Goal: Information Seeking & Learning: Learn about a topic

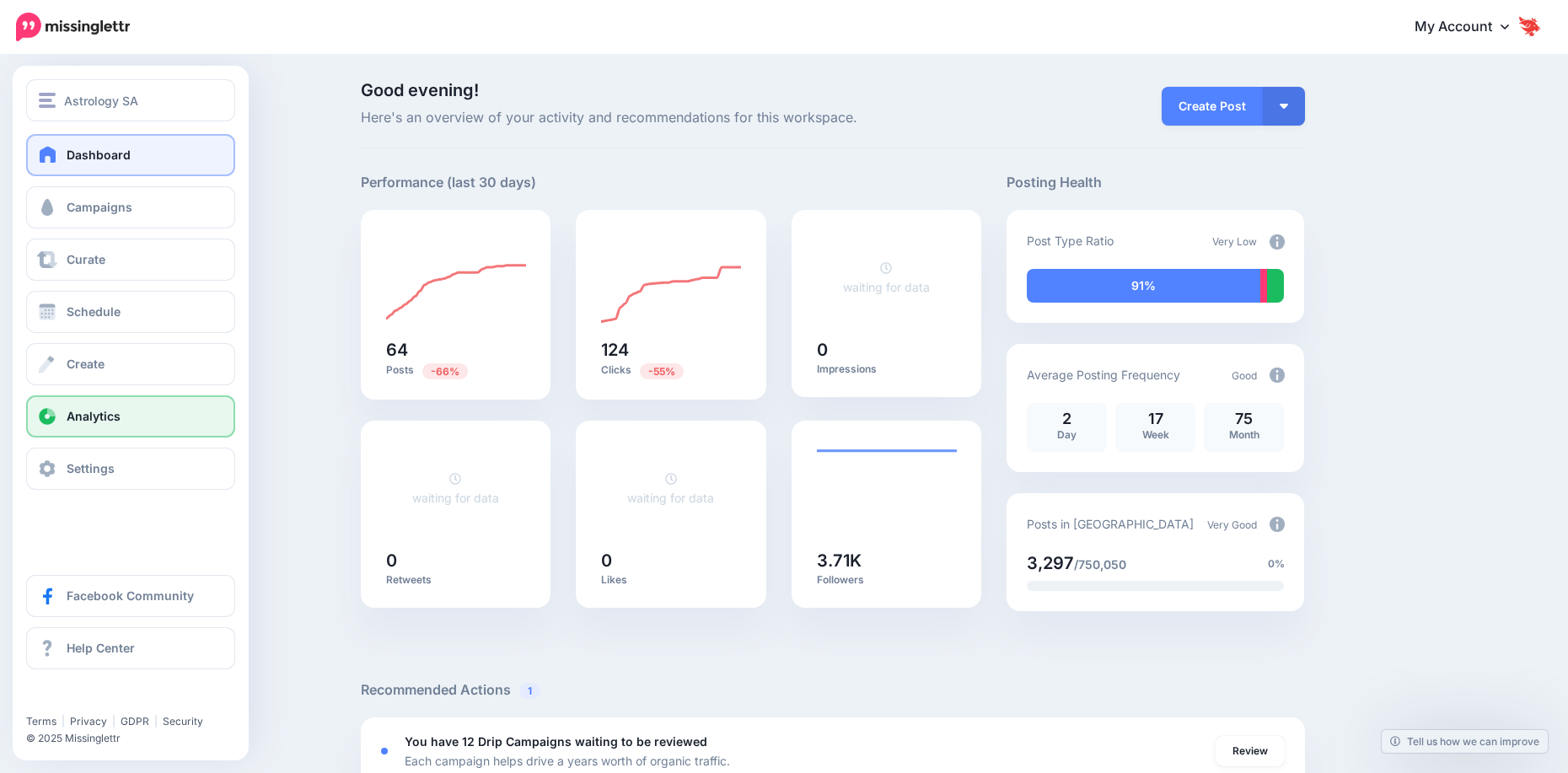
click at [102, 412] on span "Analytics" at bounding box center [93, 416] width 54 height 14
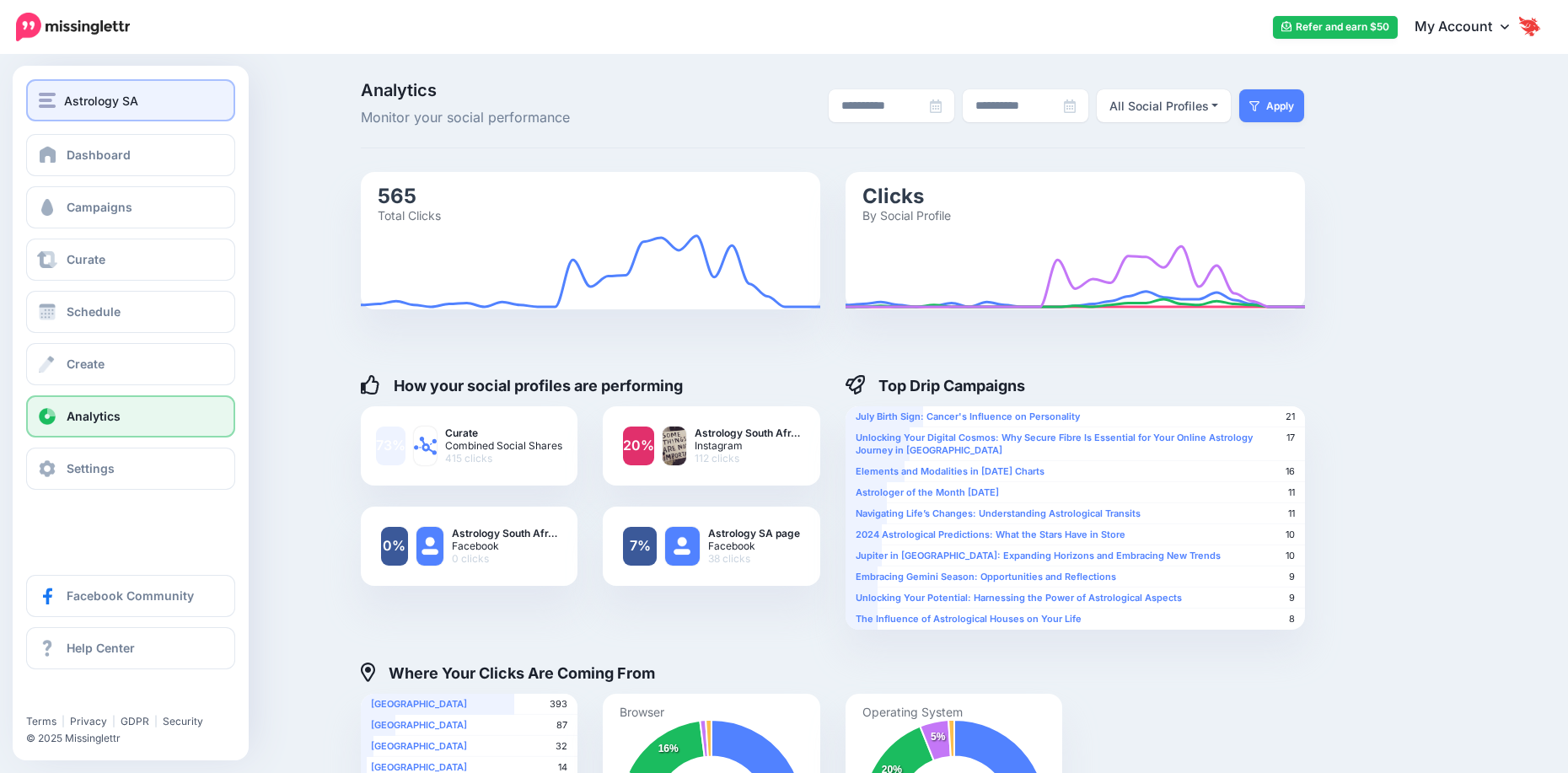
click at [33, 103] on button "Astrology SA" at bounding box center [131, 100] width 209 height 42
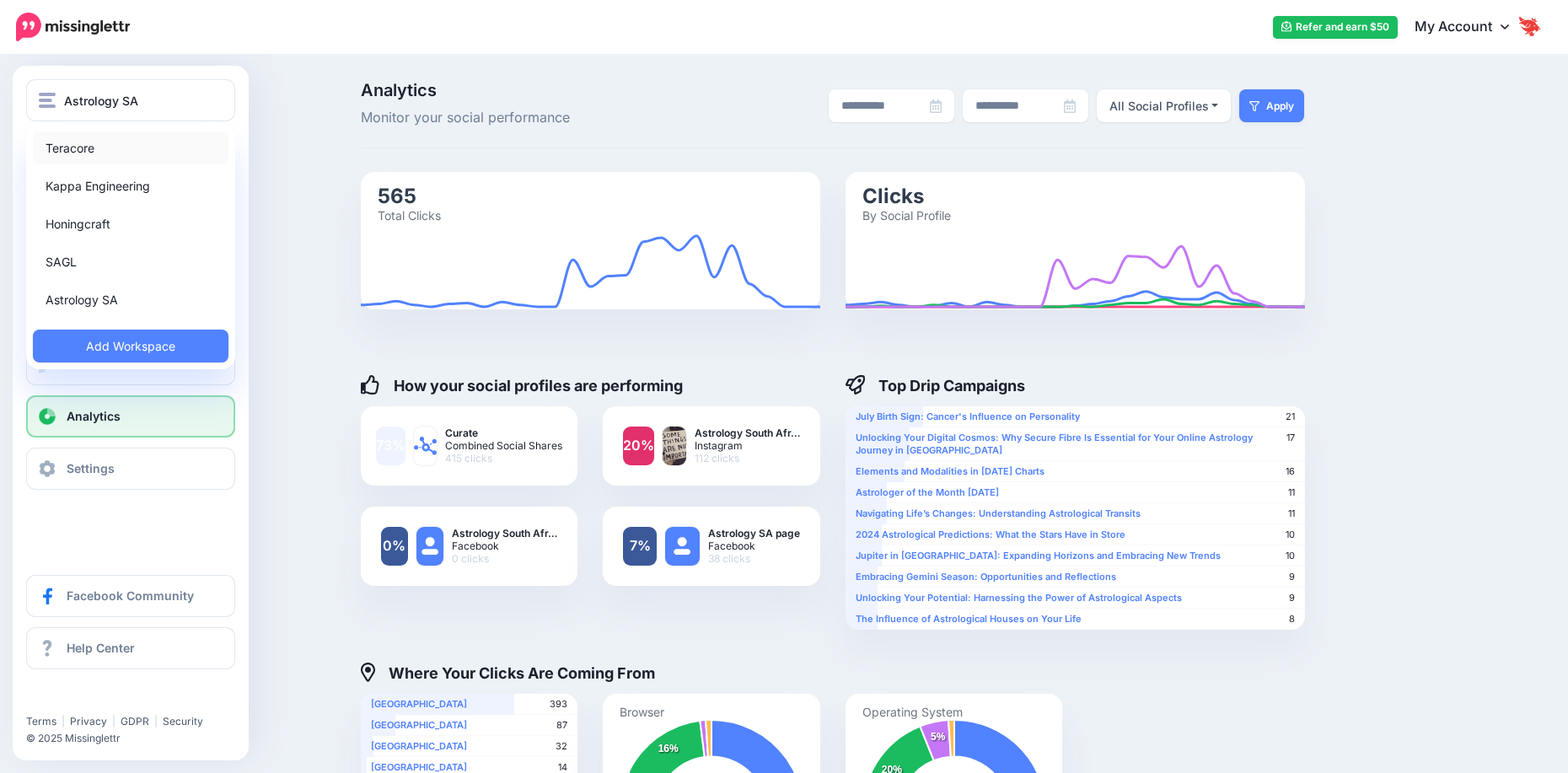
click at [82, 145] on link "Teracore" at bounding box center [131, 148] width 195 height 33
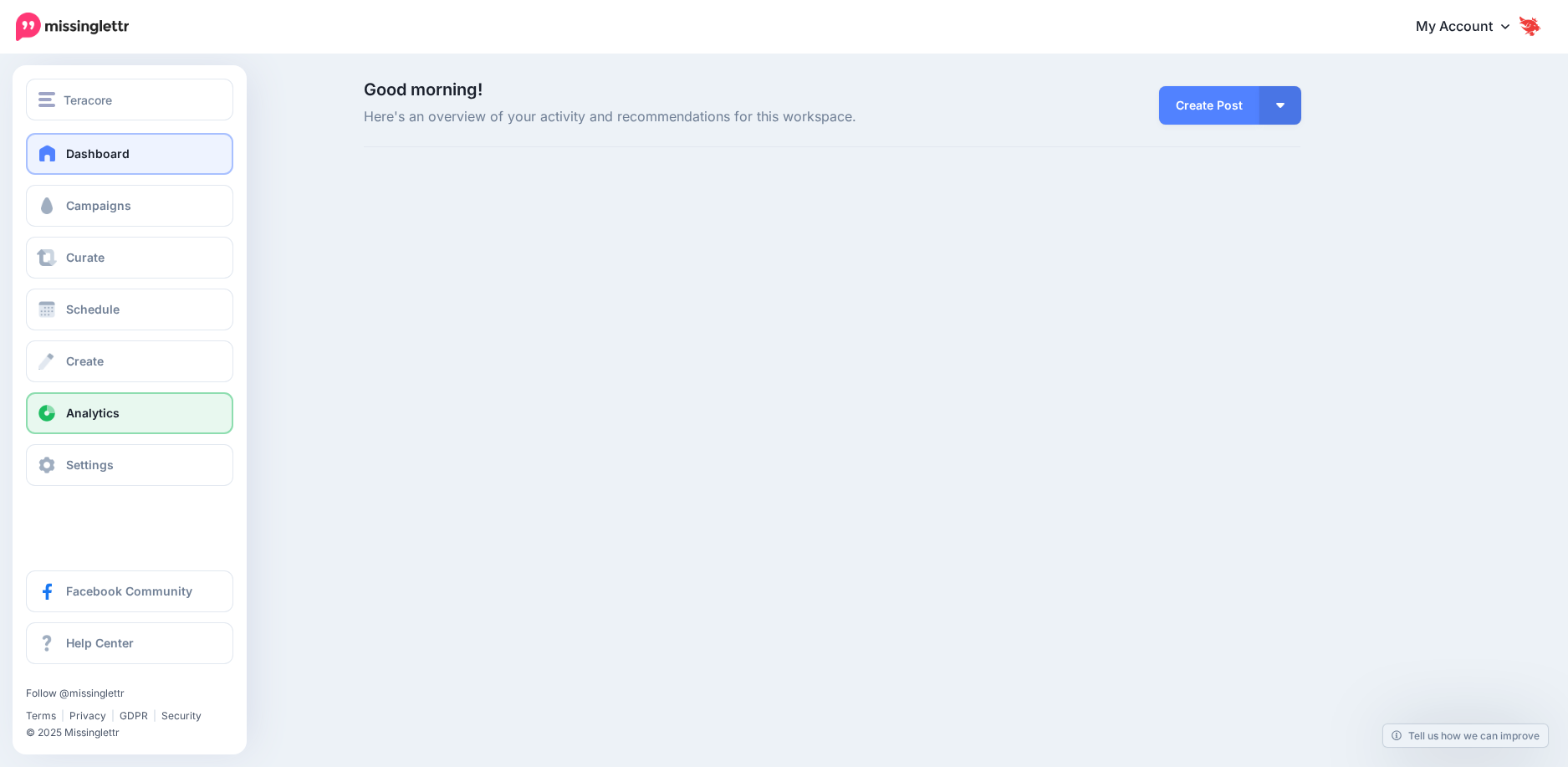
click at [47, 410] on span at bounding box center [47, 413] width 22 height 16
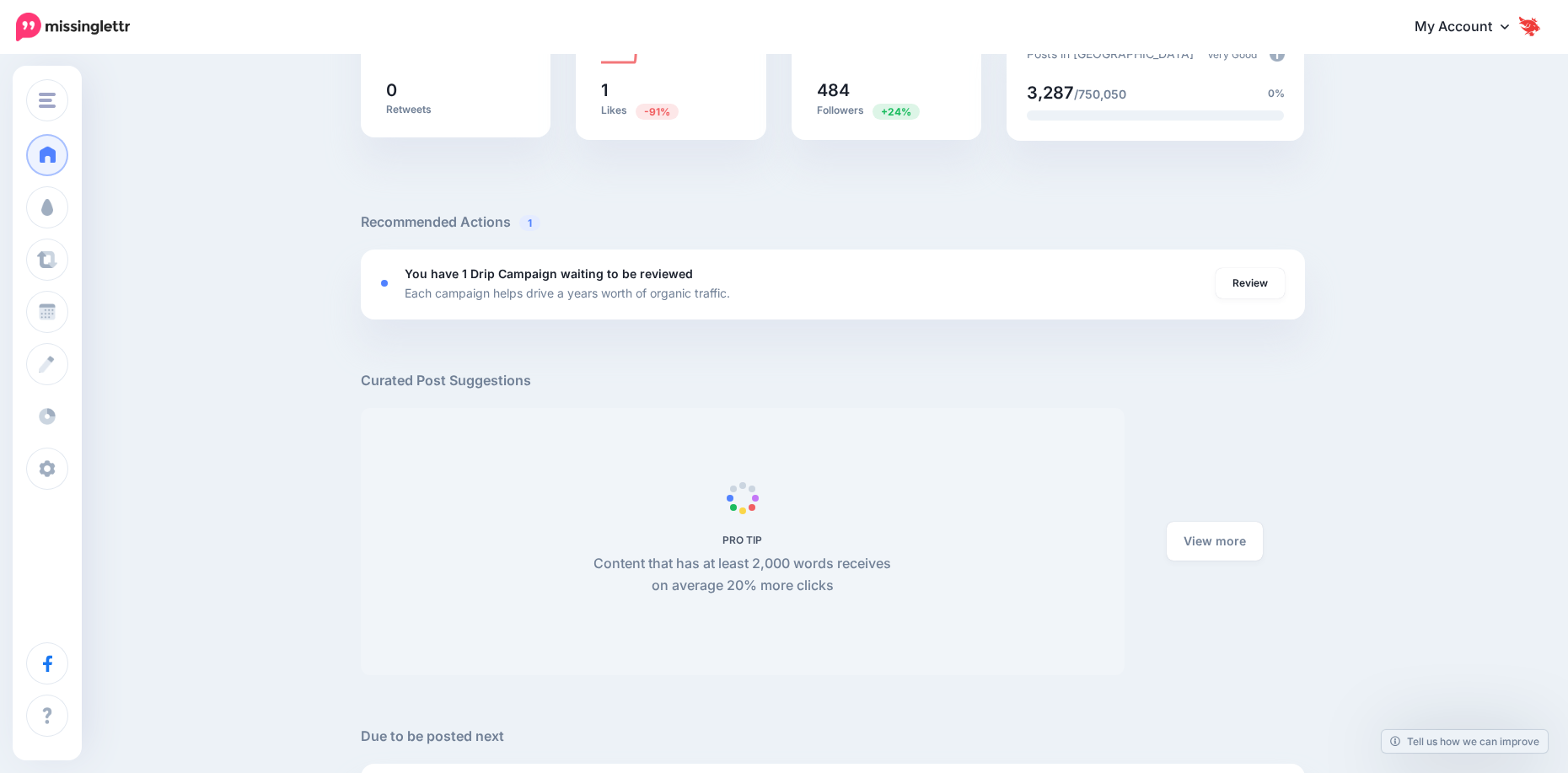
scroll to position [590, 0]
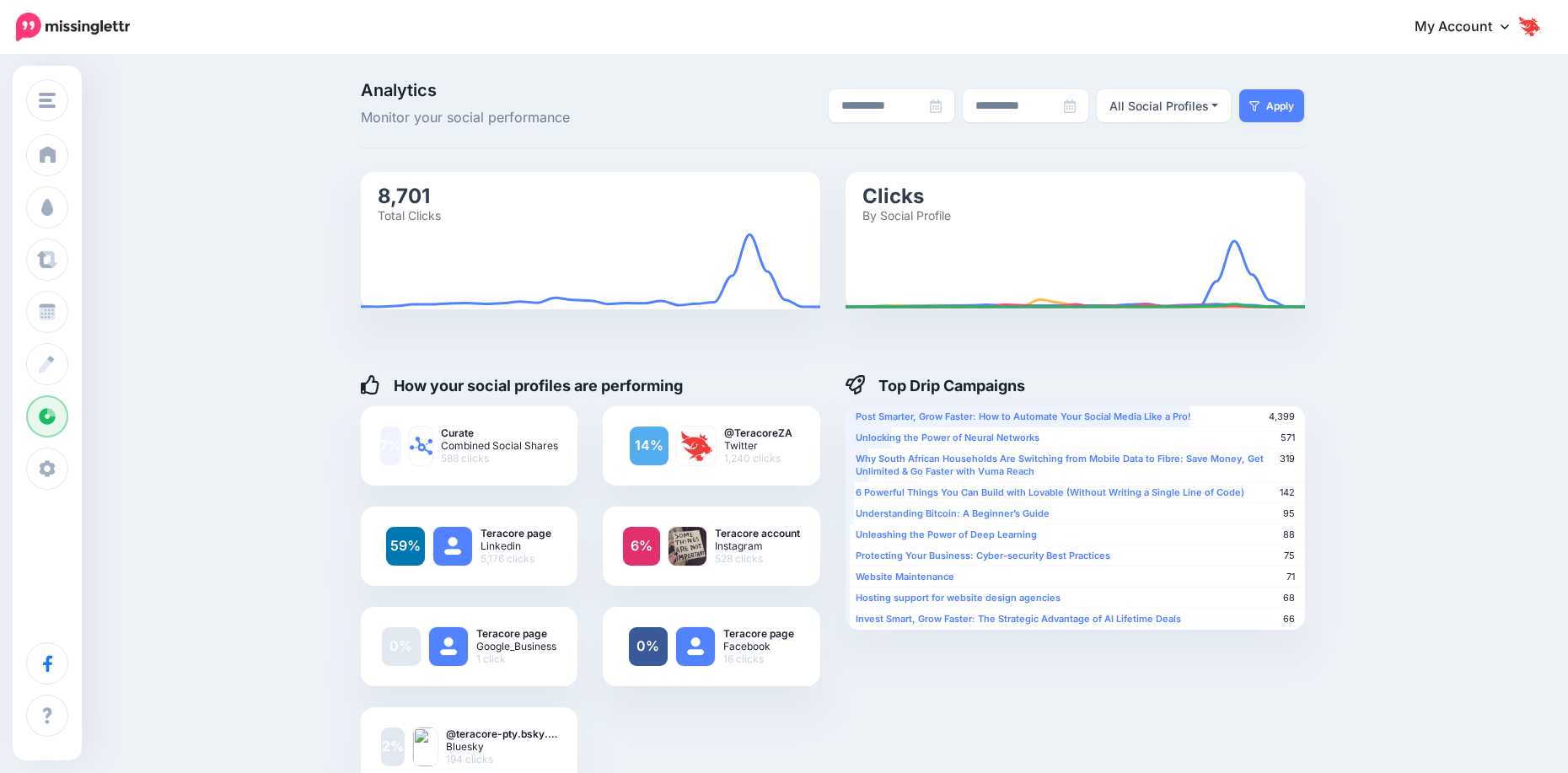
click at [865, 701] on div "Top Drip Campaigns 4,399 75% Post Smarter, Grow Faster: How to Automate Your So…" at bounding box center [1076, 594] width 485 height 469
